Goal: Register for event/course

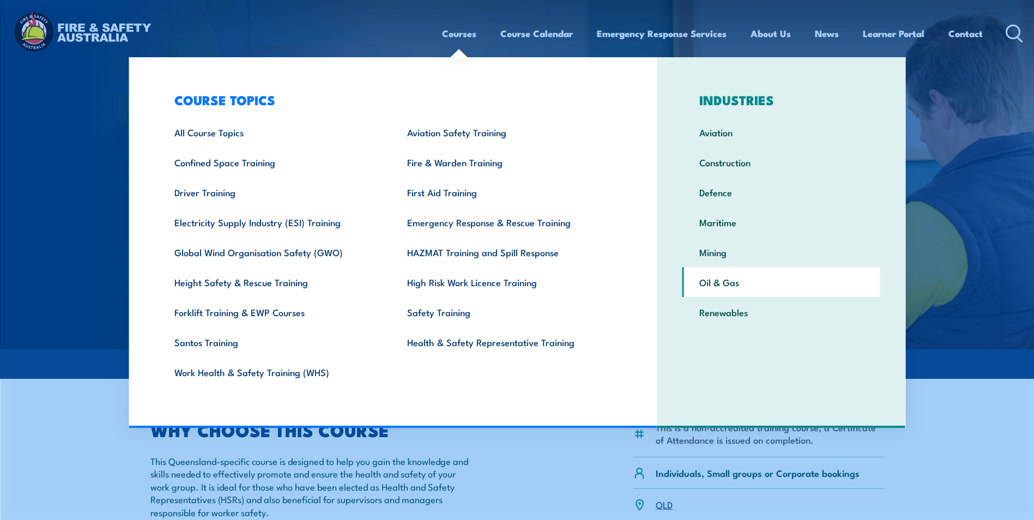
click at [725, 284] on link "Oil & Gas" at bounding box center [782, 282] width 198 height 30
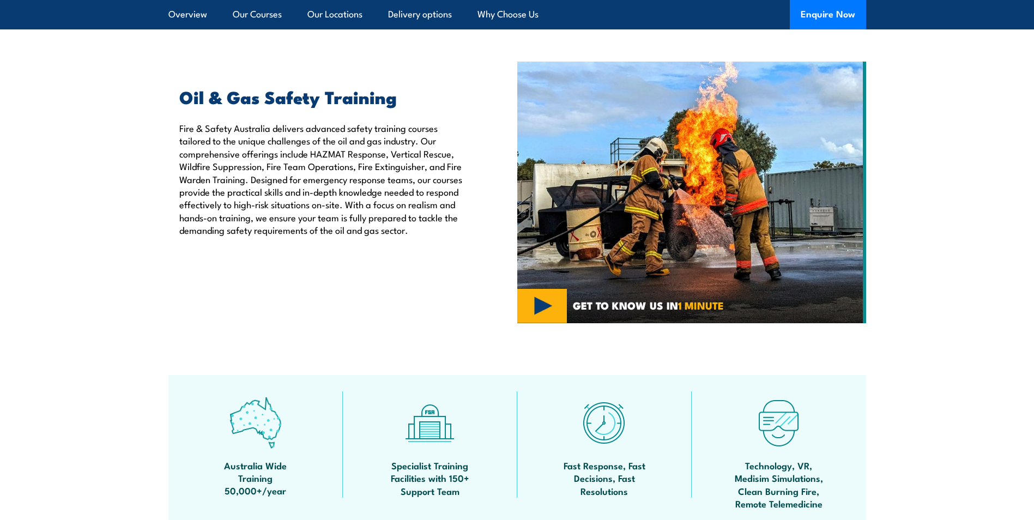
scroll to position [55, 0]
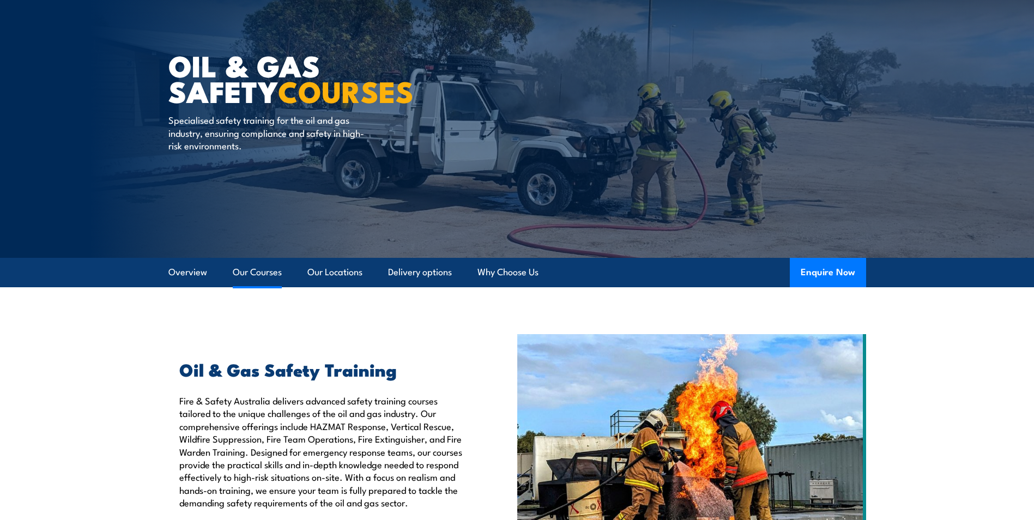
click at [253, 274] on link "Our Courses" at bounding box center [257, 272] width 49 height 29
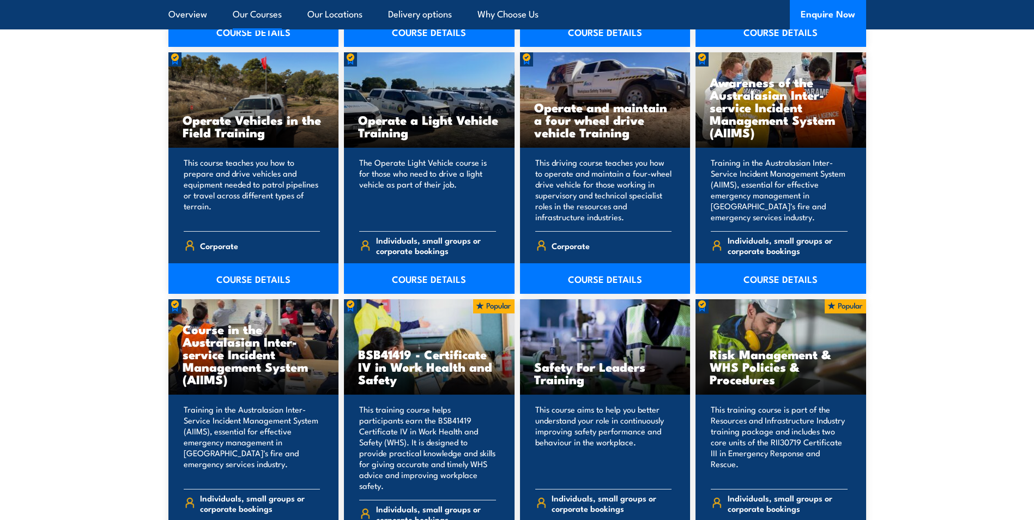
scroll to position [4643, 0]
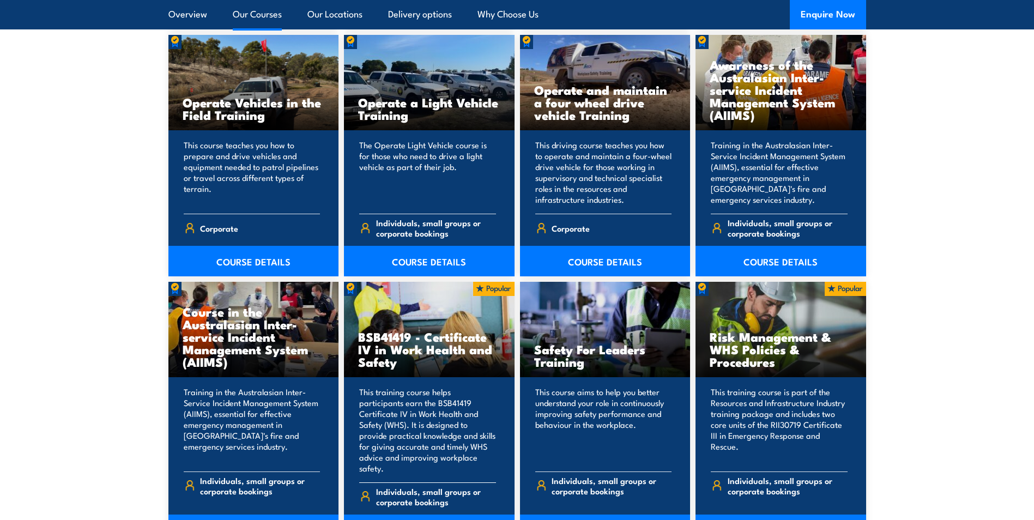
click at [441, 515] on link "COURSE DETAILS" at bounding box center [429, 530] width 171 height 31
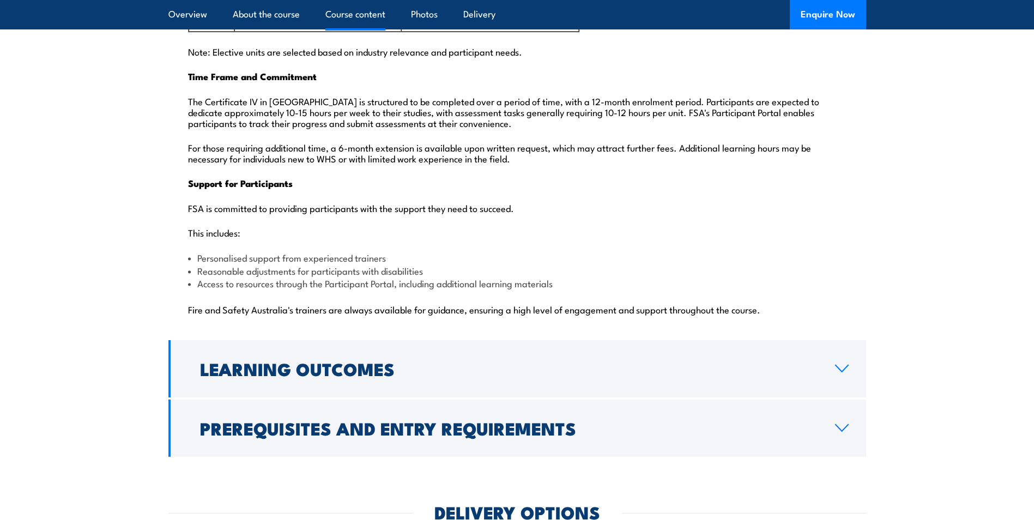
scroll to position [2617, 0]
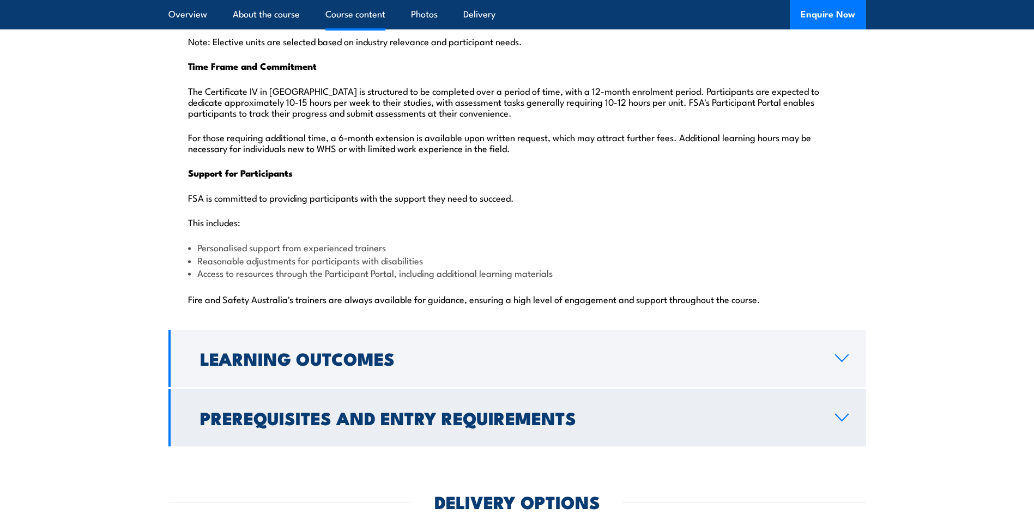
click at [846, 414] on icon at bounding box center [842, 417] width 13 height 7
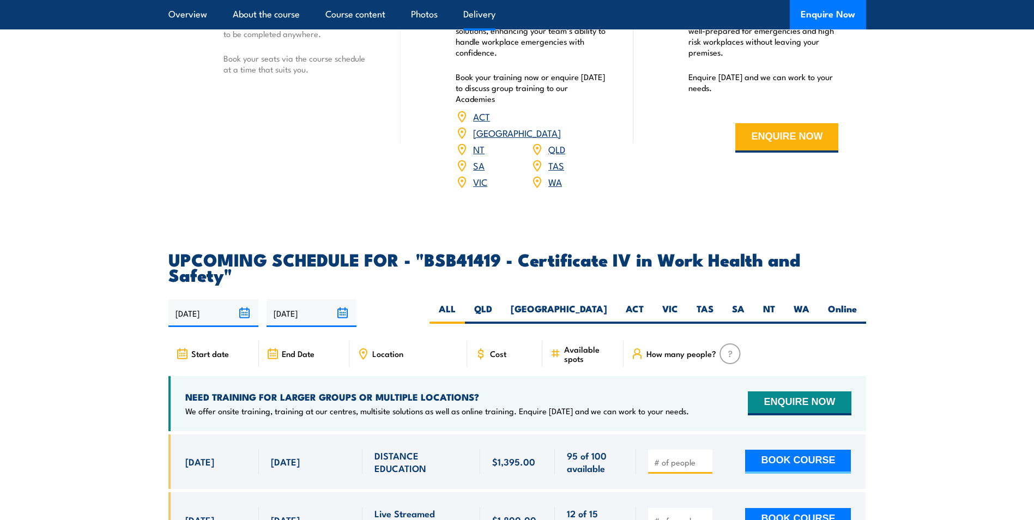
scroll to position [1665, 0]
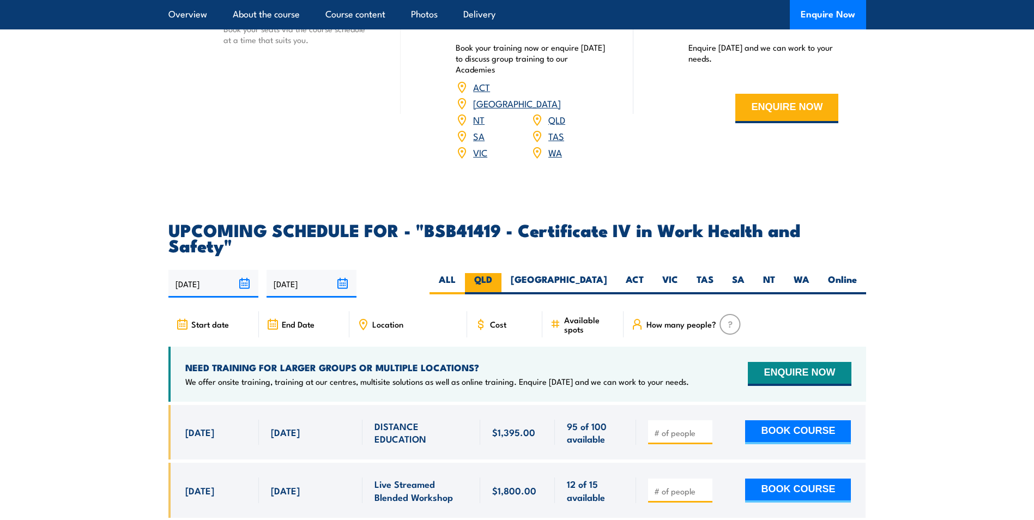
click at [502, 273] on label "QLD" at bounding box center [483, 283] width 37 height 21
click at [499, 273] on input "QLD" at bounding box center [495, 276] width 7 height 7
radio input "true"
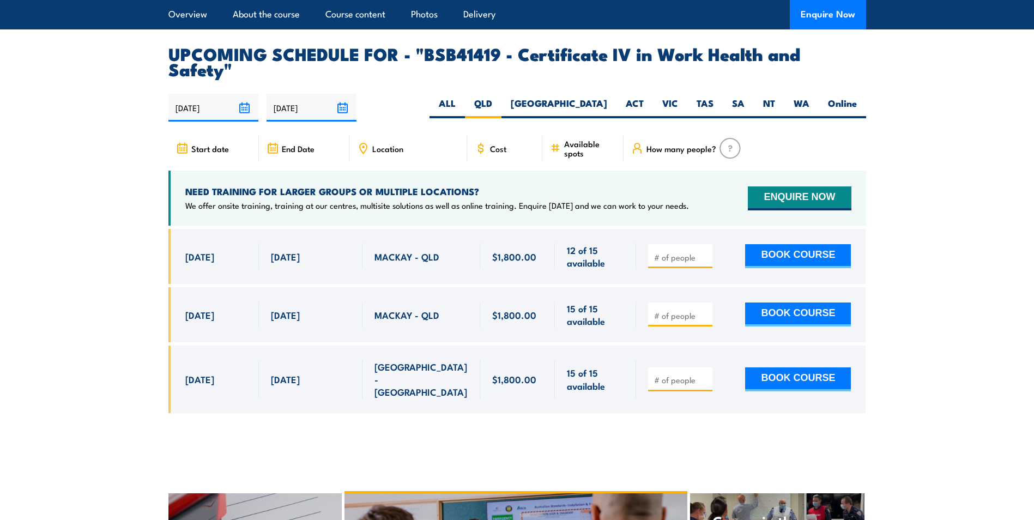
scroll to position [3503, 0]
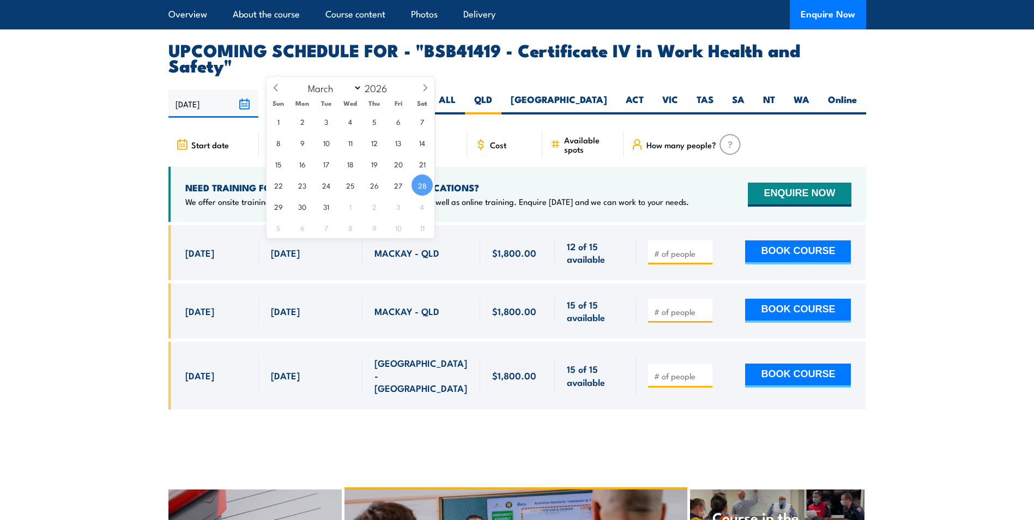
click at [344, 90] on input "[DATE]" at bounding box center [312, 104] width 90 height 28
click at [424, 86] on icon at bounding box center [425, 88] width 8 height 8
select select "5"
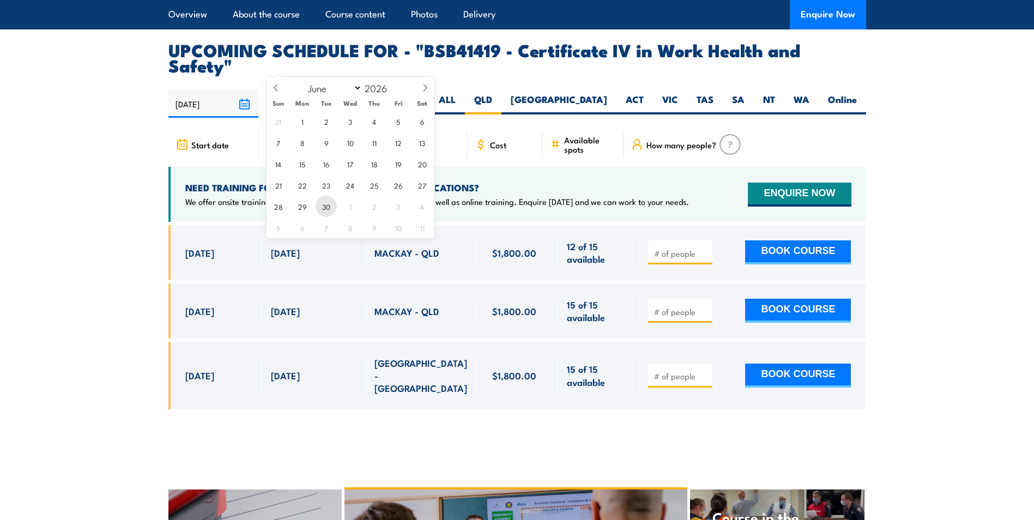
click at [327, 211] on span "30" at bounding box center [326, 206] width 21 height 21
type input "30/06/2026"
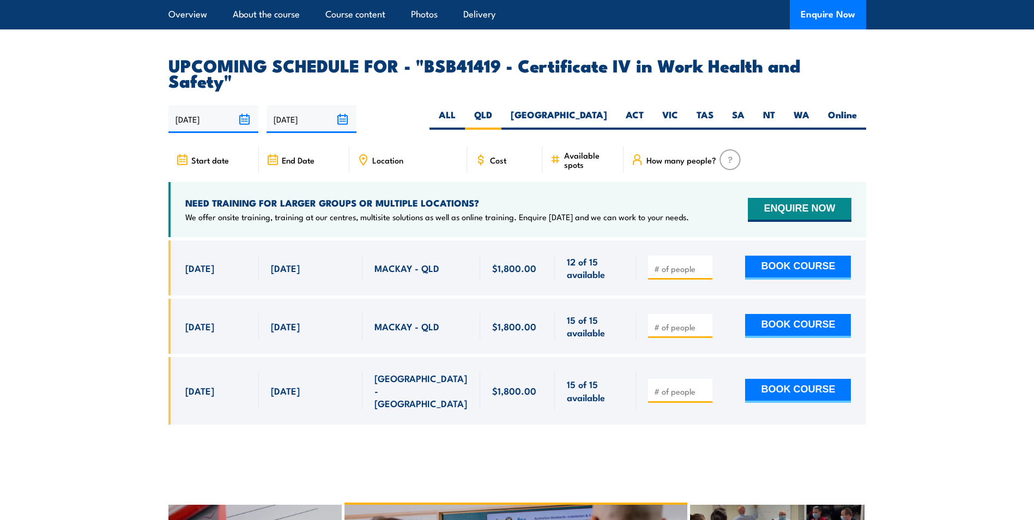
scroll to position [3503, 0]
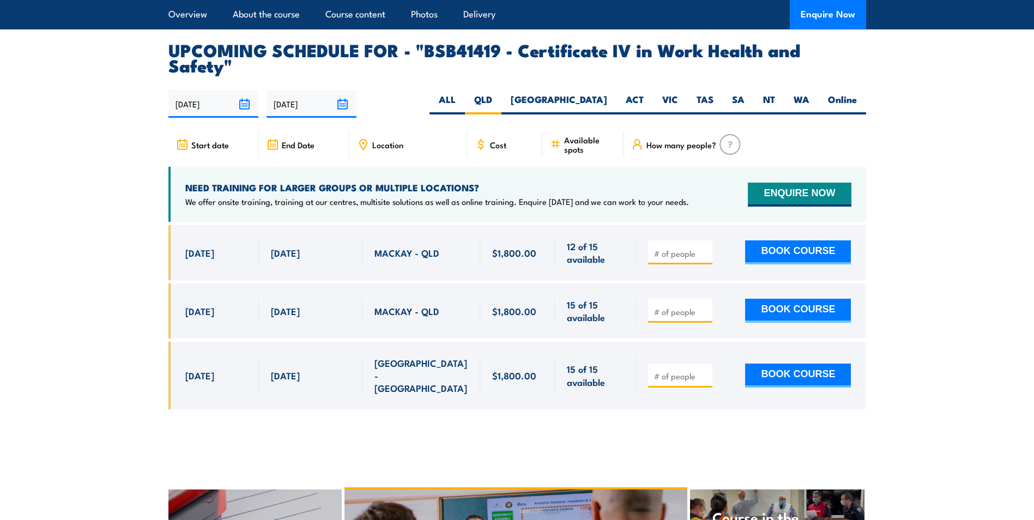
click at [343, 90] on input "30/06/2026" at bounding box center [312, 104] width 90 height 28
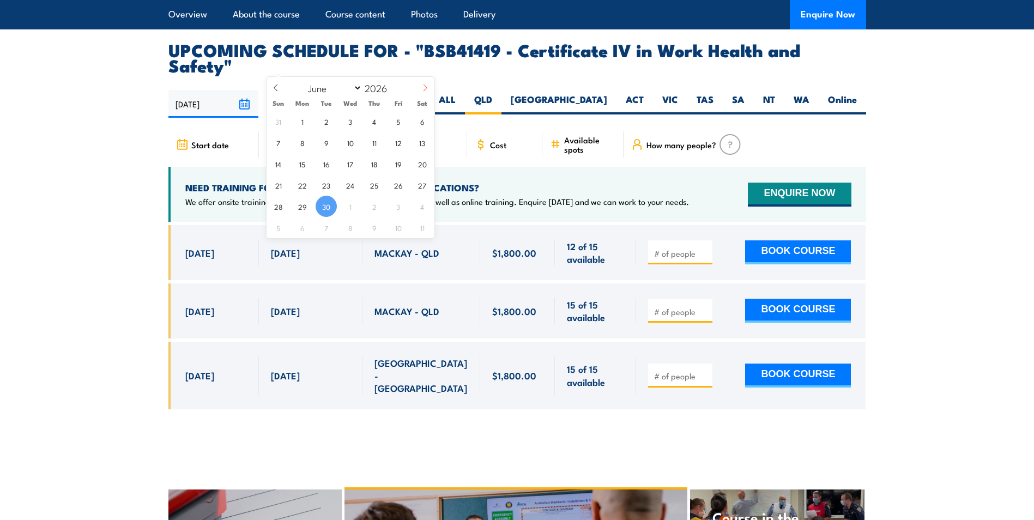
click at [428, 88] on icon at bounding box center [425, 88] width 8 height 8
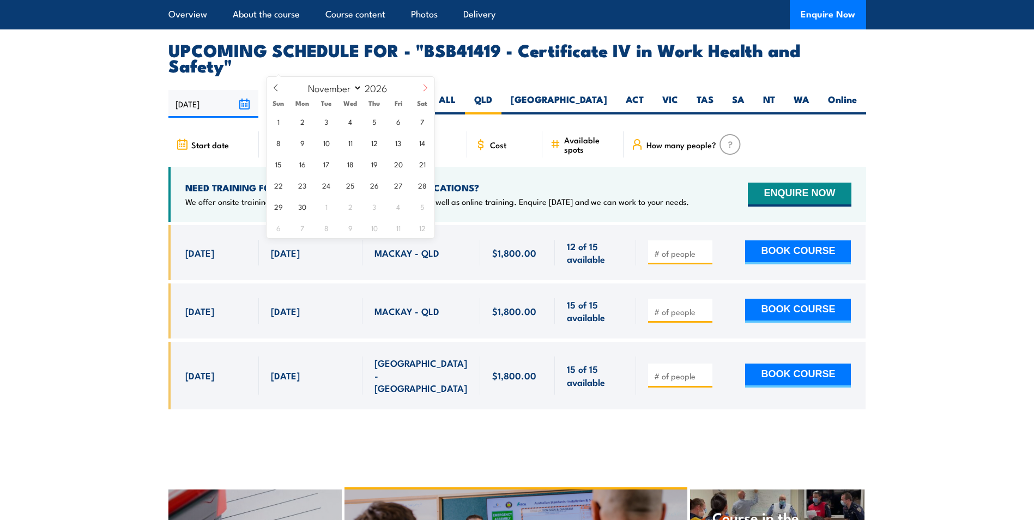
click at [428, 88] on icon at bounding box center [425, 88] width 8 height 8
select select "11"
click at [369, 206] on span "31" at bounding box center [374, 206] width 21 height 21
type input "[DATE]"
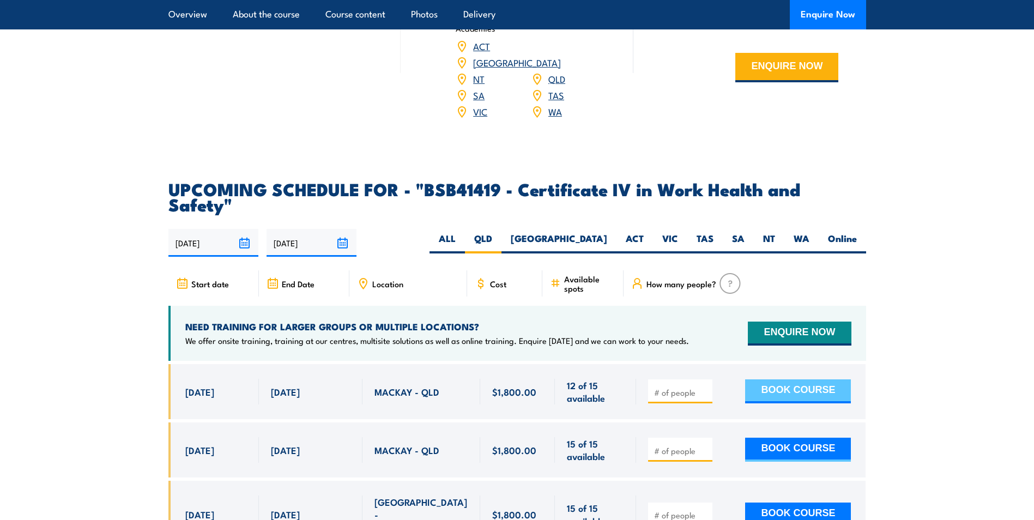
scroll to position [3340, 0]
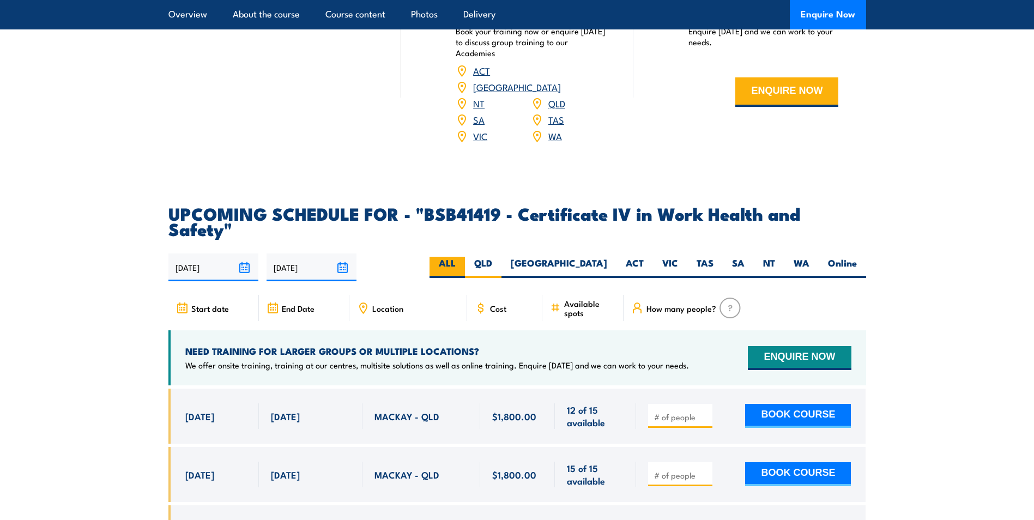
click at [465, 257] on label "ALL" at bounding box center [447, 267] width 35 height 21
click at [463, 257] on input "ALL" at bounding box center [459, 260] width 7 height 7
radio input "true"
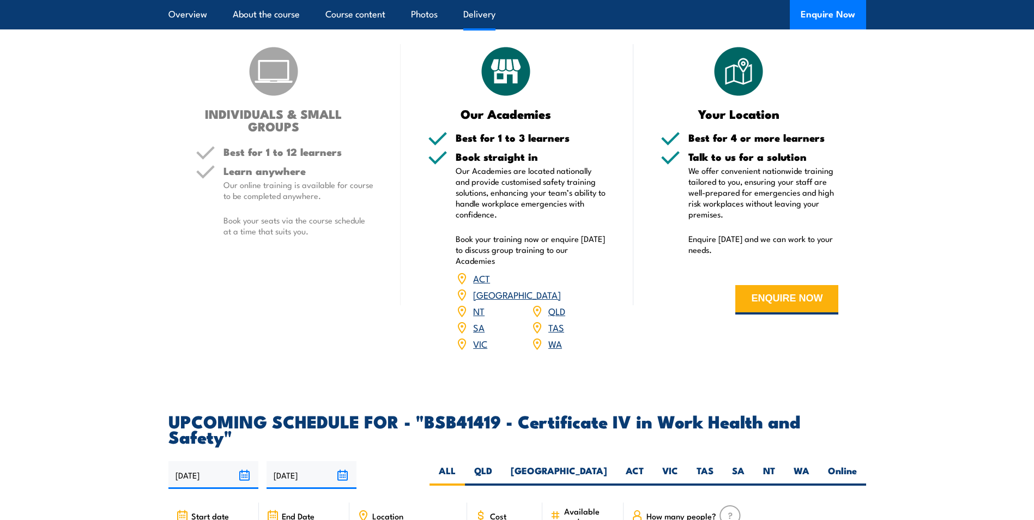
scroll to position [3122, 0]
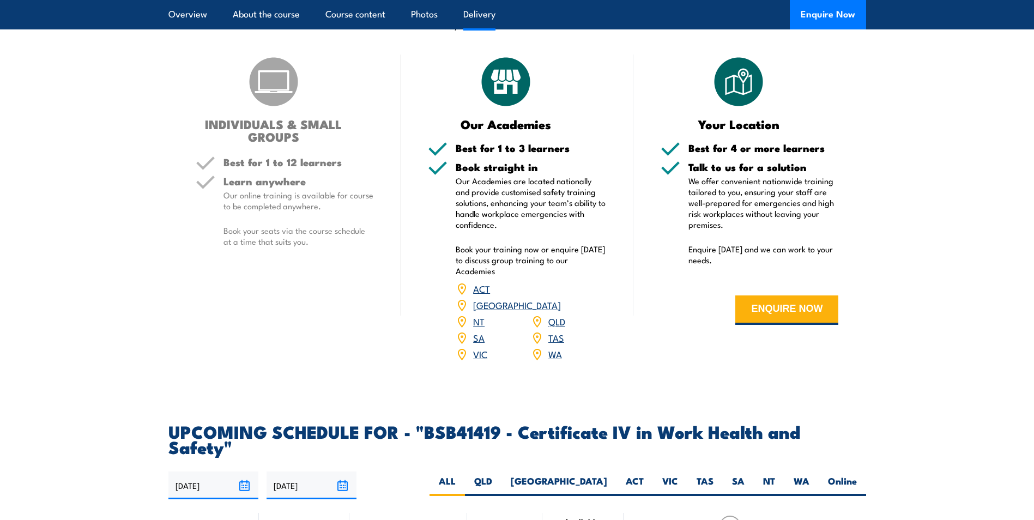
click at [559, 315] on link "QLD" at bounding box center [556, 321] width 17 height 13
